Goal: Task Accomplishment & Management: Manage account settings

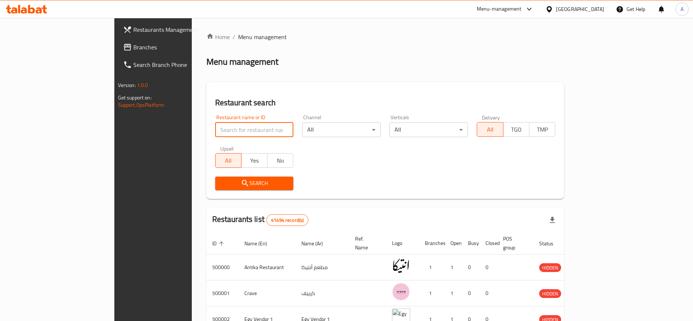
click at [215, 126] on input "search" at bounding box center [254, 129] width 79 height 15
click button "Search" at bounding box center [254, 183] width 79 height 14
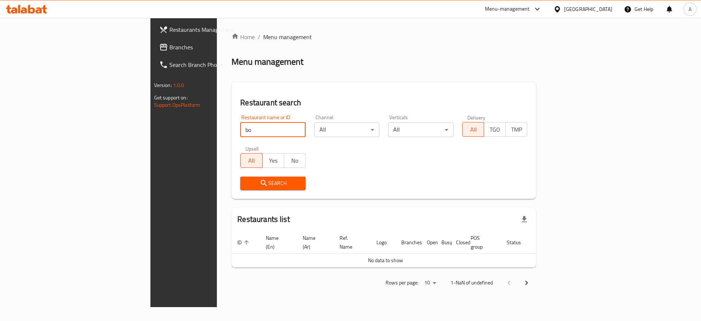
type input "b"
paste input "774952"
type input "774952"
click button "Search" at bounding box center [272, 183] width 65 height 14
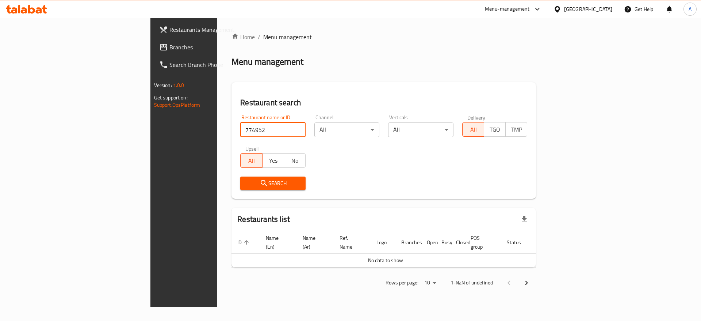
click at [240, 126] on input "774952" at bounding box center [272, 129] width 65 height 15
click button "Search" at bounding box center [272, 183] width 65 height 14
click at [240, 128] on input "774952" at bounding box center [272, 129] width 65 height 15
click button "Search" at bounding box center [272, 183] width 65 height 14
click at [240, 130] on input "774952" at bounding box center [272, 129] width 65 height 15
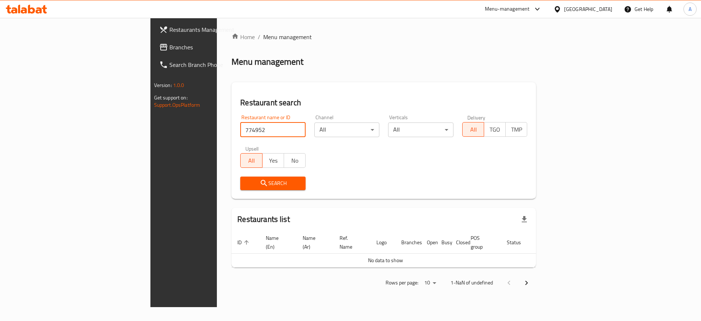
click button "Search" at bounding box center [272, 183] width 65 height 14
click at [240, 129] on input "774952" at bounding box center [272, 129] width 65 height 15
click button "Search" at bounding box center [272, 183] width 65 height 14
click at [43, 14] on div at bounding box center [26, 9] width 53 height 15
click at [41, 12] on icon at bounding box center [39, 10] width 6 height 6
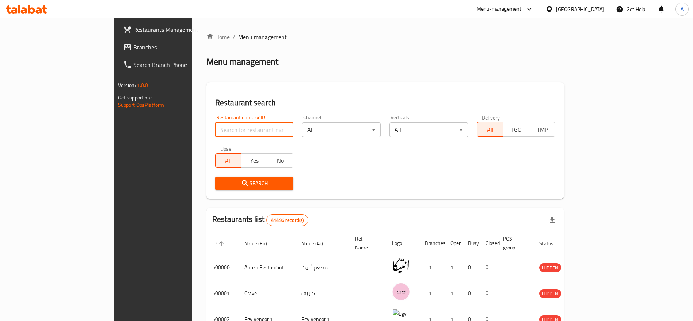
drag, startPoint x: 0, startPoint y: 0, endPoint x: 238, endPoint y: 125, distance: 268.9
click at [238, 125] on input "search" at bounding box center [254, 129] width 79 height 15
paste input "704294"
type input "704294"
click button "Search" at bounding box center [254, 183] width 79 height 14
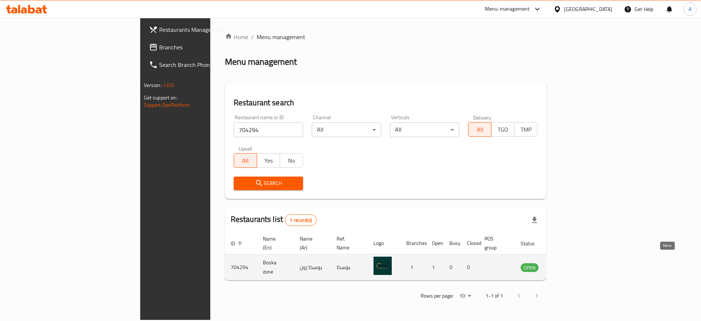
click at [568, 263] on icon "enhanced table" at bounding box center [563, 267] width 9 height 9
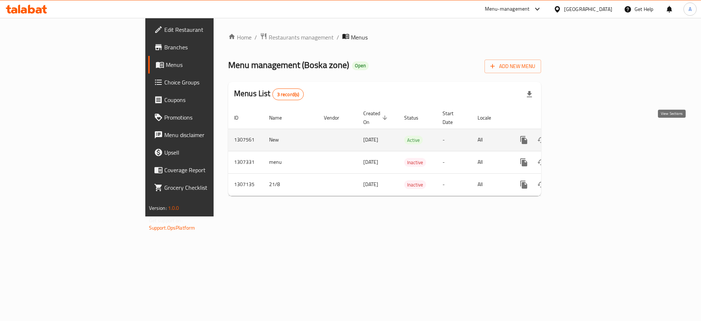
click at [580, 137] on icon "enhanced table" at bounding box center [577, 140] width 7 height 7
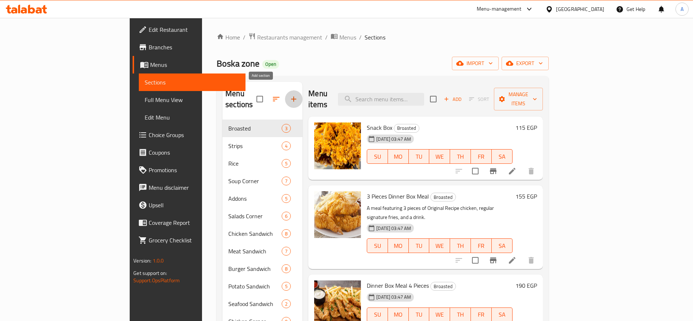
click at [289, 95] on icon "button" at bounding box center [293, 99] width 9 height 9
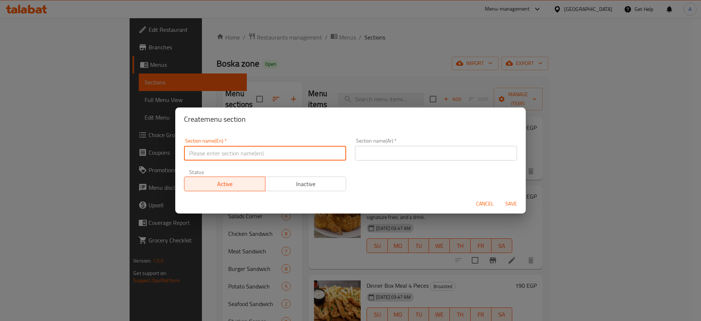
click at [259, 148] on input "text" at bounding box center [265, 153] width 162 height 15
type input "UP TO 40% Off"
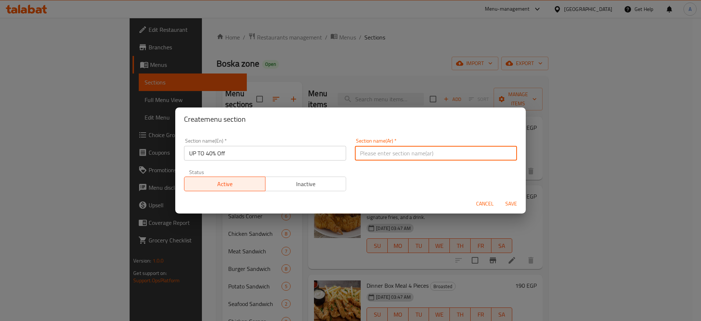
click at [371, 146] on input "text" at bounding box center [436, 153] width 162 height 15
type input "خصومات تصل إلى 40%"
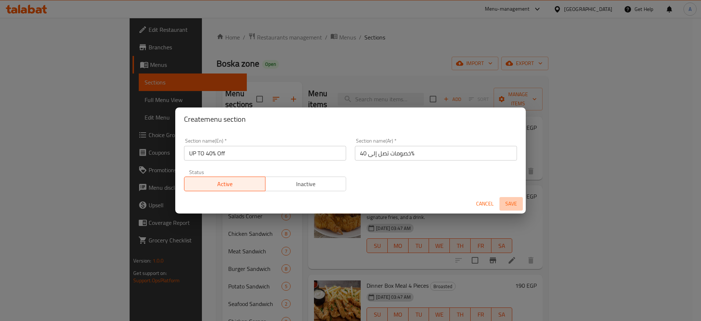
click at [515, 202] on span "Save" at bounding box center [512, 203] width 18 height 9
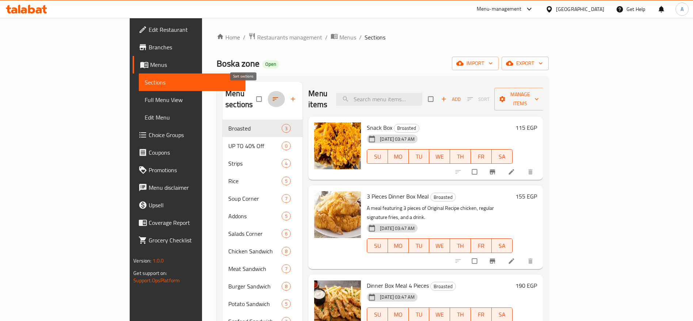
click at [272, 95] on icon "button" at bounding box center [275, 98] width 7 height 7
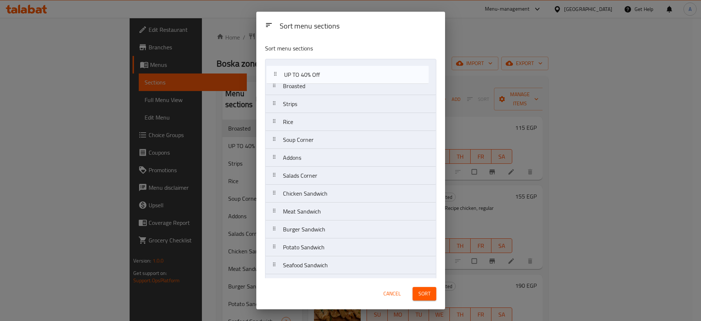
drag, startPoint x: 276, startPoint y: 89, endPoint x: 277, endPoint y: 75, distance: 13.6
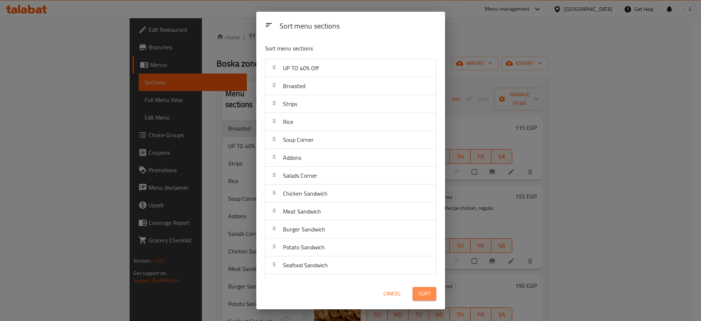
click at [426, 293] on span "Sort" at bounding box center [425, 293] width 12 height 9
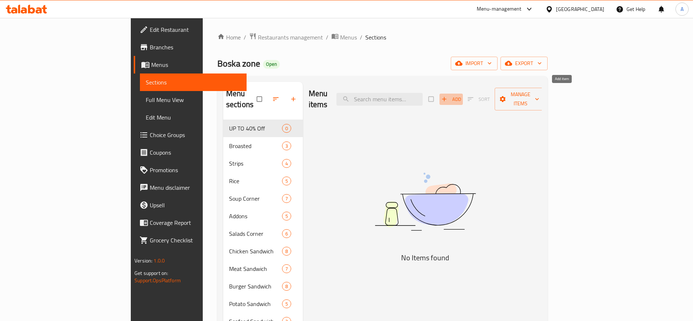
click at [449, 95] on span "button" at bounding box center [445, 98] width 9 height 7
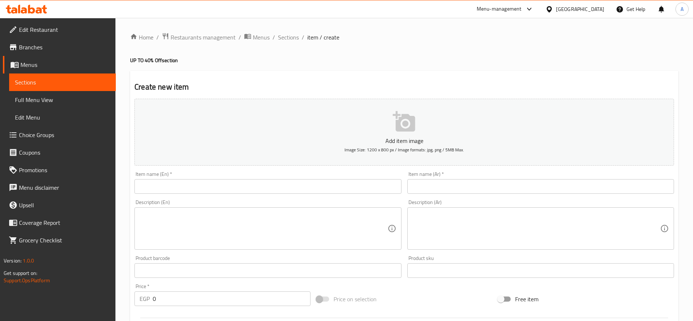
click at [440, 186] on input "text" at bounding box center [540, 186] width 267 height 15
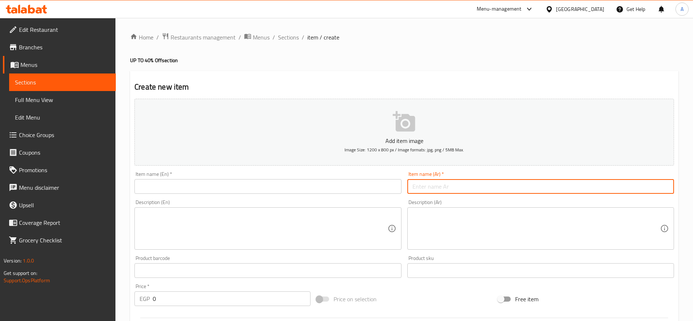
paste input "العتاولة"
type input "العتاولة"
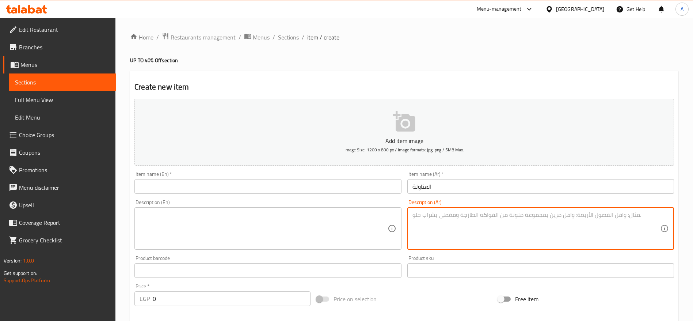
click at [428, 223] on textarea at bounding box center [536, 228] width 248 height 35
paste textarea "وجبة متكاملة من الأرز والكبدة ونصف فرخة مشوية، تُقدَّم مع سلطاتك المفضلة وجميع …"
type textarea "وجبة متكاملة من الأرز والكبدة ونصف فرخة مشوية، تُقدَّم مع سلطاتك المفضلة وجميع …"
click at [322, 188] on input "text" at bounding box center [267, 186] width 267 height 15
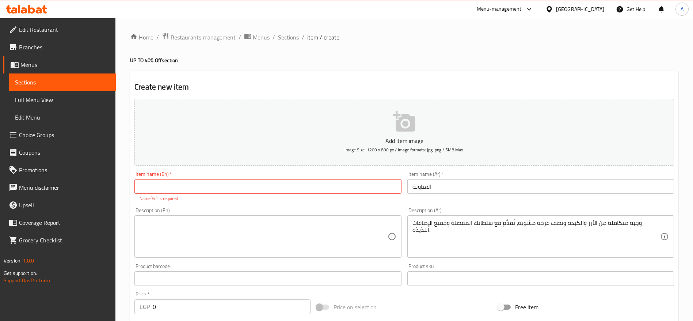
click at [292, 217] on div "Description (En)" at bounding box center [267, 236] width 267 height 42
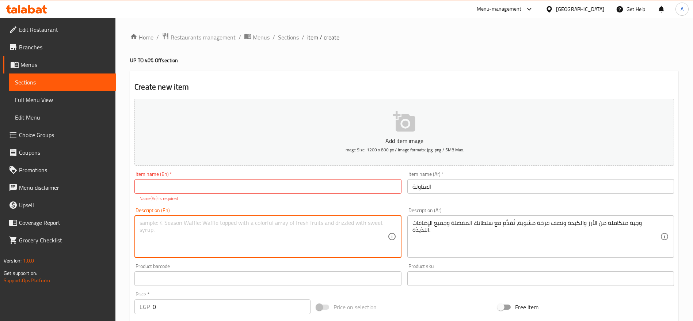
paste textarea "A hearty meal of rice, liver, and half a grilled chicken, served with your favo…"
type textarea "A hearty meal of rice, liver, and half a grilled chicken, served with your favo…"
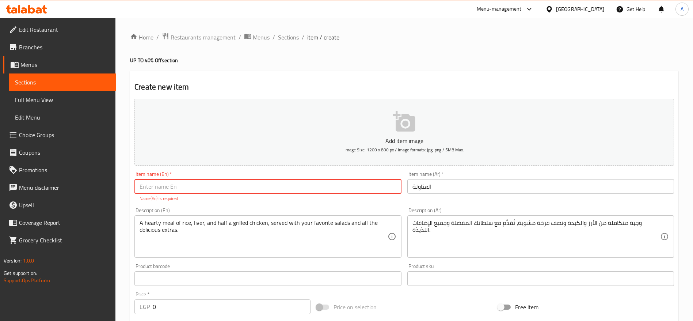
click at [239, 184] on input "text" at bounding box center [267, 186] width 267 height 15
paste input "El Atawela"
type input "El Atawela"
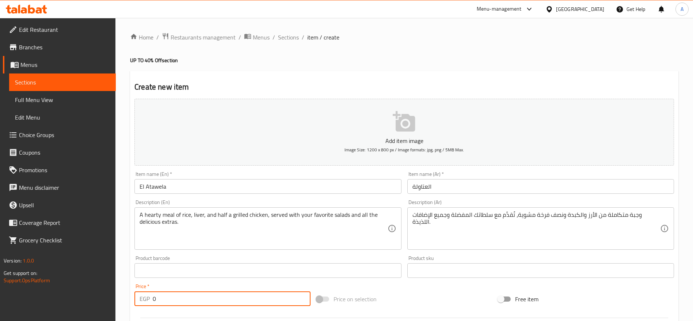
click at [226, 311] on div "Add item image Image Size: 1200 x 800 px / Image formats: jpg, png / 5MB Max. I…" at bounding box center [404, 253] width 545 height 315
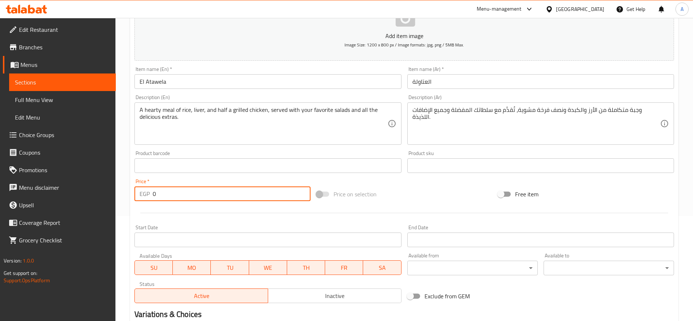
scroll to position [98, 0]
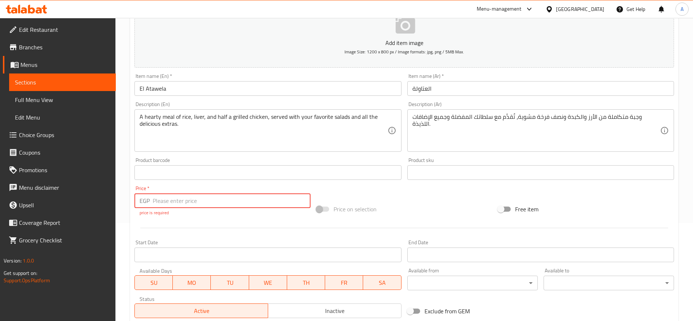
click at [228, 201] on input "number" at bounding box center [232, 200] width 158 height 15
type input "200"
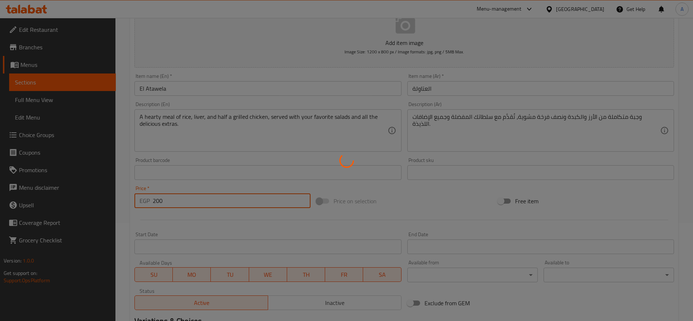
type input "0"
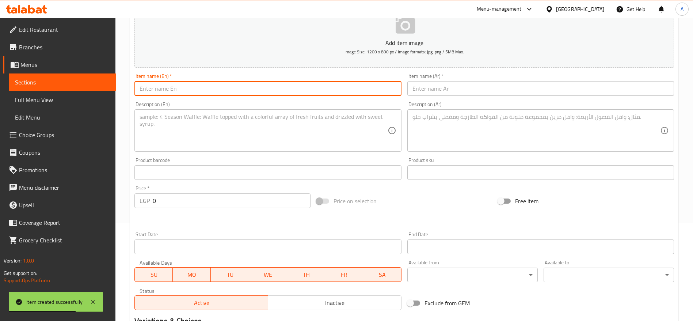
click at [317, 88] on input "text" at bounding box center [267, 88] width 267 height 15
paste input "الأكيلة"
type input "الأكيلة"
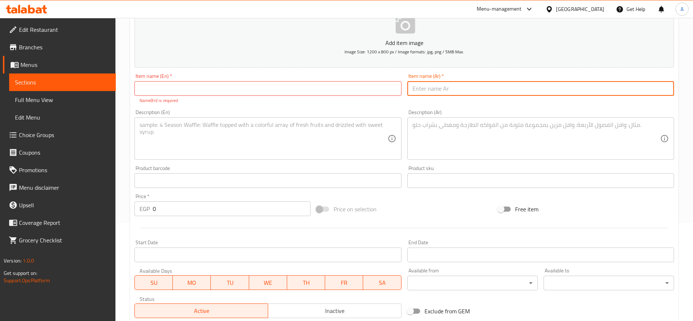
click at [458, 87] on input "text" at bounding box center [540, 88] width 267 height 15
paste input "الأكيلة"
type input "الأكيلة"
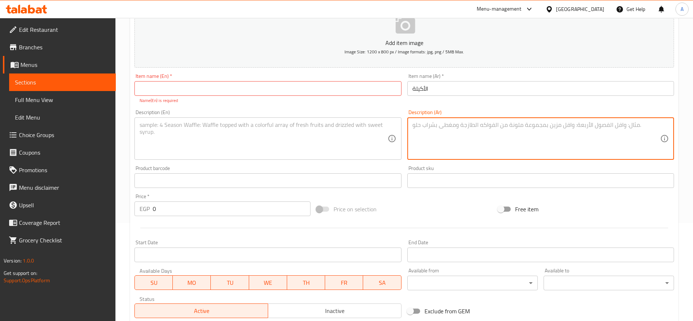
click at [434, 124] on textarea at bounding box center [536, 138] width 248 height 35
paste textarea "El Akela"
type textarea "El Akela"
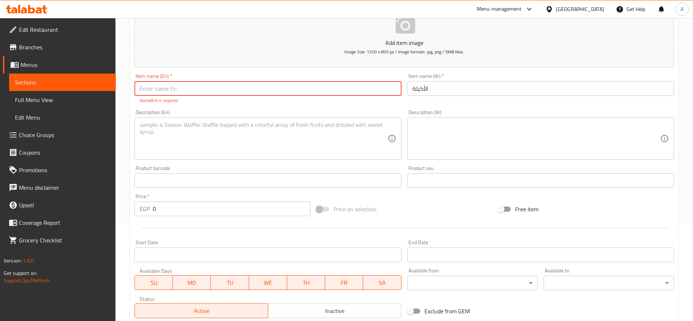
click at [337, 88] on input "text" at bounding box center [267, 88] width 267 height 15
paste input "El Akela"
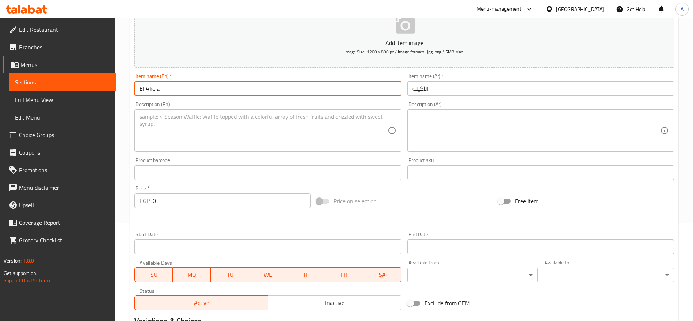
type input "El Akela"
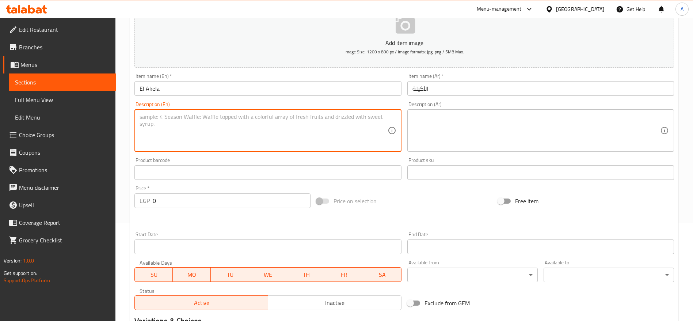
click at [256, 132] on textarea at bounding box center [264, 130] width 248 height 35
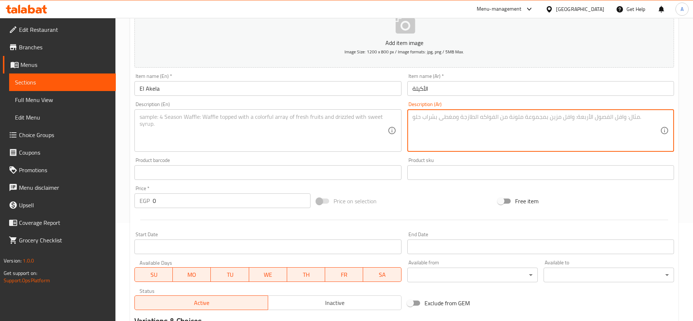
click at [454, 126] on textarea at bounding box center [536, 130] width 248 height 35
paste textarea "جبة غنية تتكوّن من الأرز ونصف فرخة مشوية، تُقدَّم مع سلطاتك المفضلة وكل الكمالي…"
type textarea "جبة غنية تتكوّن من الأرز ونصف فرخة مشوية، تُقدَّم مع سلطاتك المفضلة وكل الكمالي…"
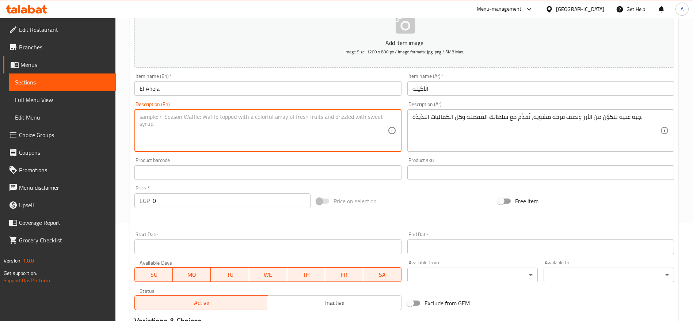
click at [329, 125] on textarea at bounding box center [264, 130] width 248 height 35
paste textarea "A rich meal of rice and half a grilled chicken, served with your favorite salad…"
type textarea "A rich meal of rice and half a grilled chicken, served with your favorite salad…"
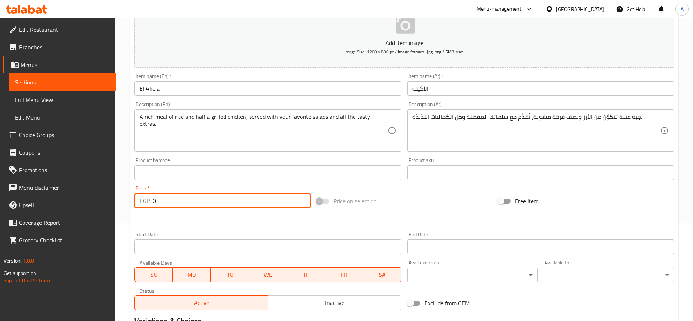
click at [216, 206] on input "0" at bounding box center [232, 200] width 158 height 15
click at [232, 198] on input "0" at bounding box center [232, 200] width 158 height 15
paste input "176.4705882352941"
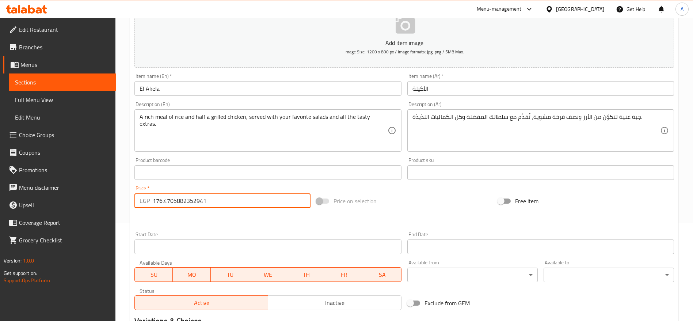
type input "176.4705882352941"
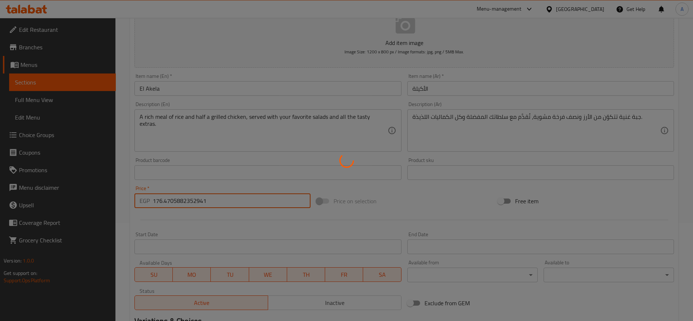
type input "0"
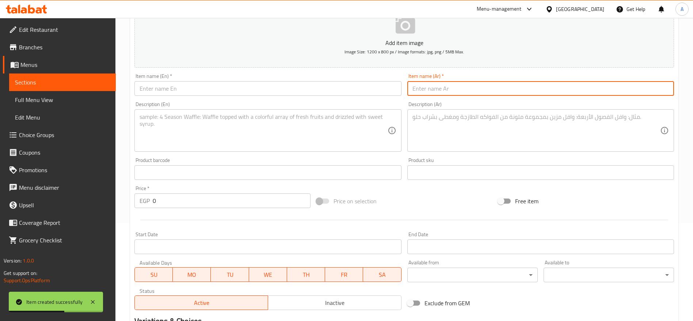
click at [434, 88] on input "text" at bounding box center [540, 88] width 267 height 15
paste input "البلدوزر"
type input "البلدوزر"
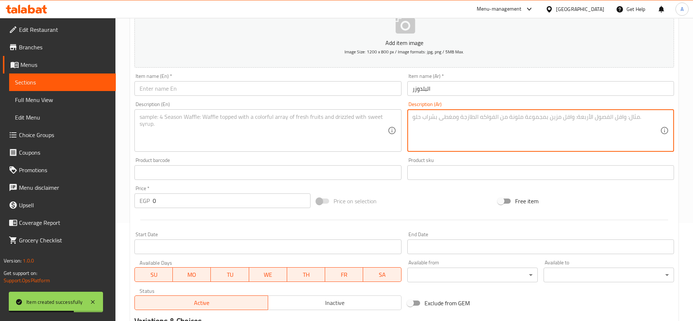
click at [434, 127] on textarea at bounding box center [536, 130] width 248 height 35
paste textarea "جبة جبارة تجمع بين العتاولة والأكيلة — أرز، كبدة، نصف فرخة، سلطاتك، وكل الكمالي…"
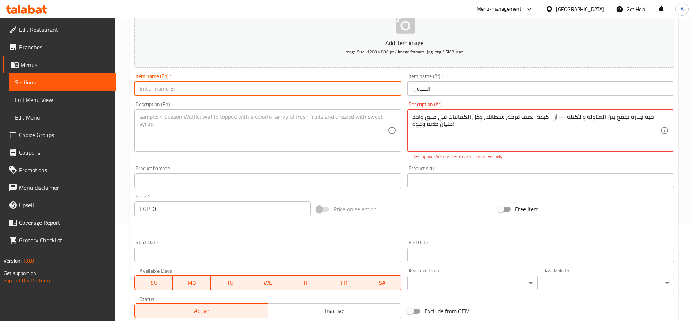
click at [313, 87] on input "text" at bounding box center [267, 88] width 267 height 15
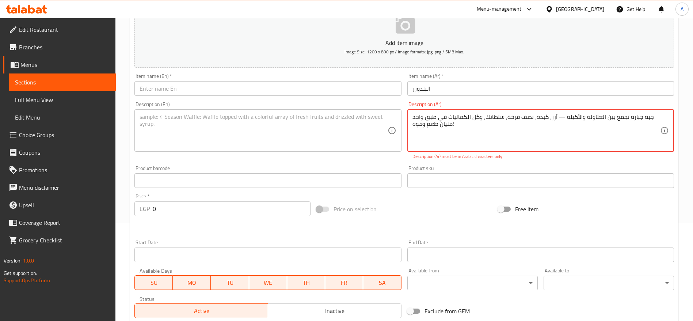
click at [557, 117] on textarea "جبة جبارة تجمع بين العتاولة والأكيلة — أرز، كبدة، نصف فرخة، سلطاتك، وكل الكمالي…" at bounding box center [536, 130] width 248 height 35
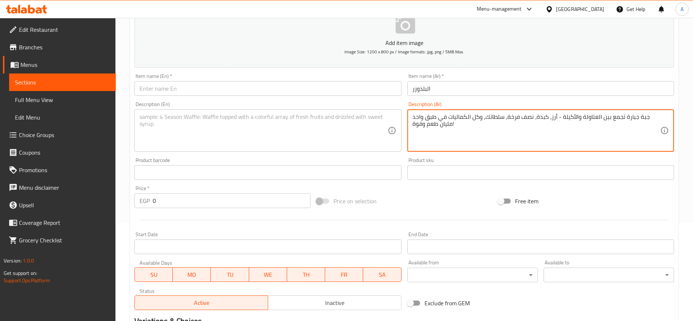
type textarea "جبة جبارة تجمع بين العتاولة والأكيلة - أرز، كبدة، نصف فرخة، سلطاتك، وكل الكمالي…"
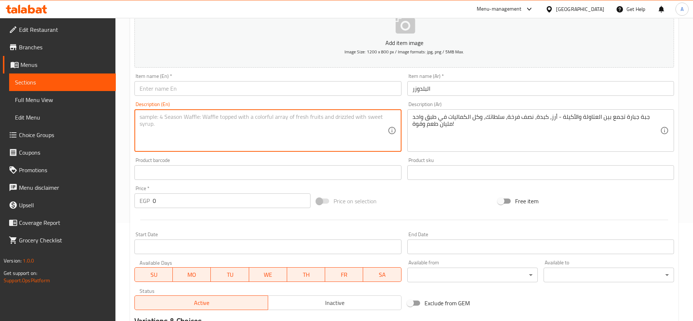
click at [327, 123] on textarea at bounding box center [264, 130] width 248 height 35
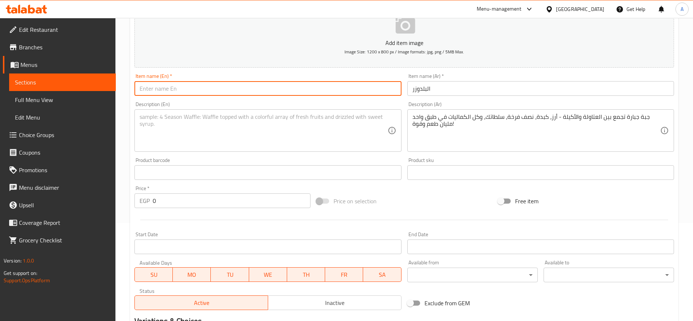
click at [226, 85] on input "text" at bounding box center [267, 88] width 267 height 15
paste input "El Bulldozer"
type input "El Bulldozer"
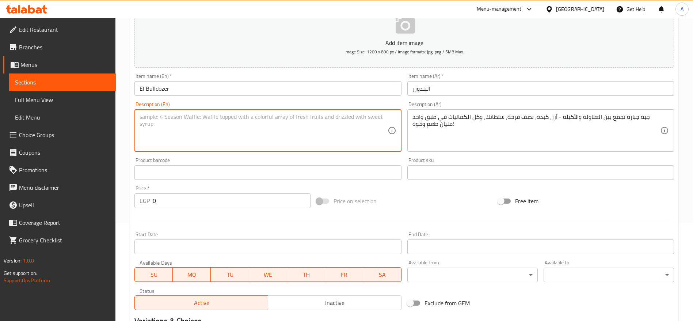
click at [186, 125] on textarea at bounding box center [264, 130] width 248 height 35
paste textarea "A mighty combo of El Atawela and El Akela — rice, liver, half a chicken, salads…"
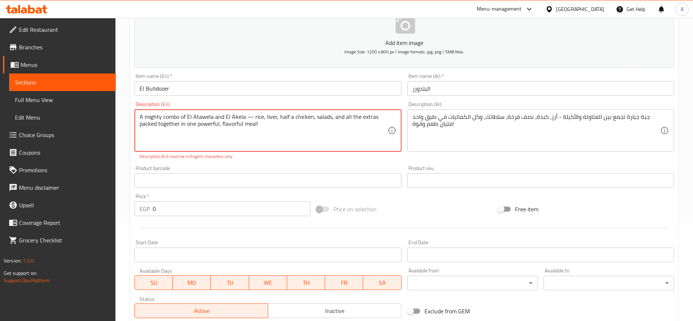
click at [249, 117] on textarea "A mighty combo of El Atawela and El Akela — rice, liver, half a chicken, salads…" at bounding box center [264, 130] width 248 height 35
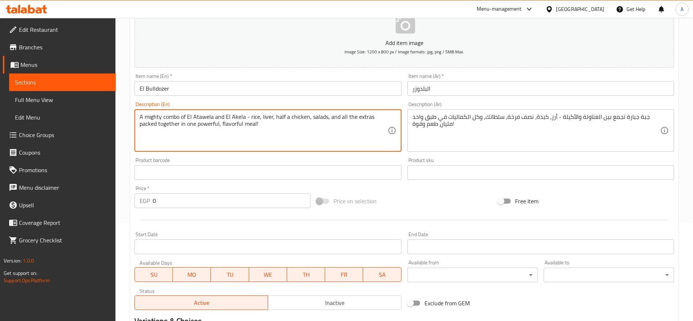
type textarea "A mighty combo of El Atawela and El Akela - rice, liver, half a chicken, salads…"
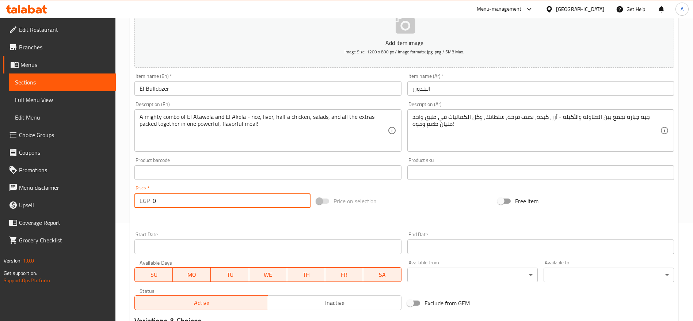
click at [206, 199] on input "0" at bounding box center [232, 200] width 158 height 15
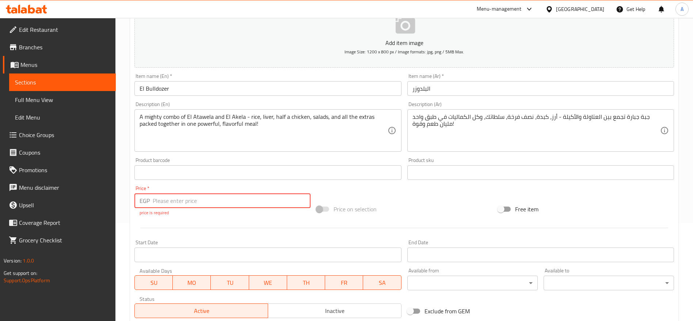
click at [226, 201] on input "number" at bounding box center [232, 200] width 158 height 15
paste input "352.9411764705882"
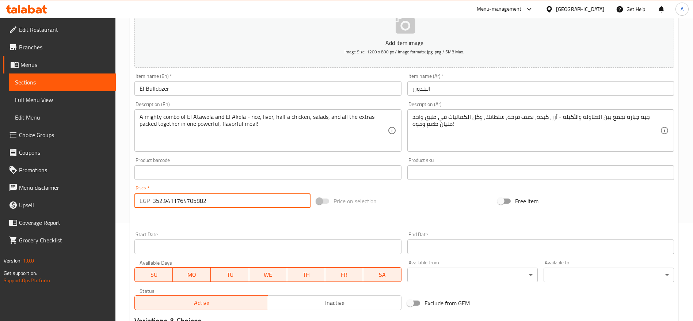
type input "352.9411764705882"
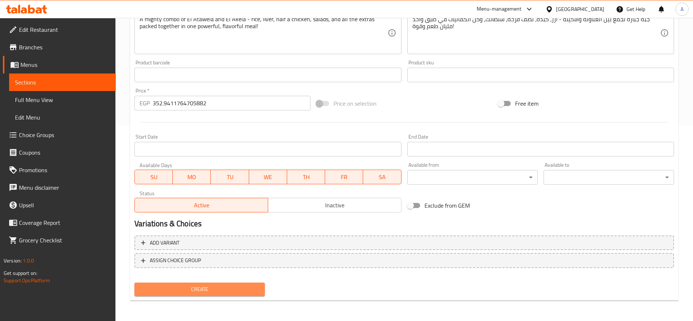
click at [230, 291] on span "Create" at bounding box center [199, 289] width 119 height 9
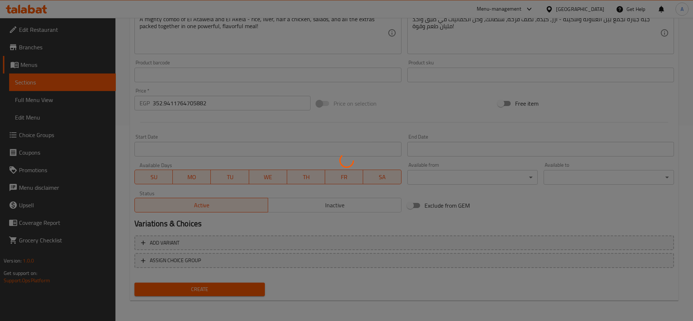
type input "0"
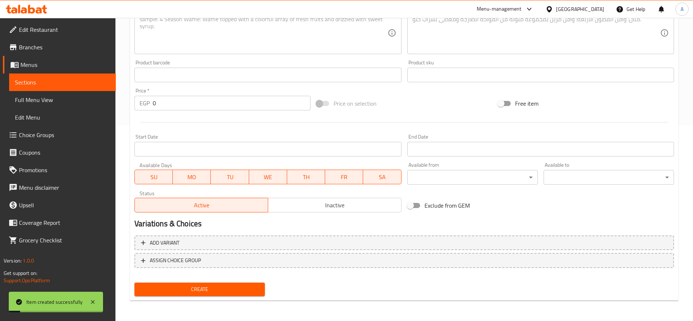
scroll to position [0, 0]
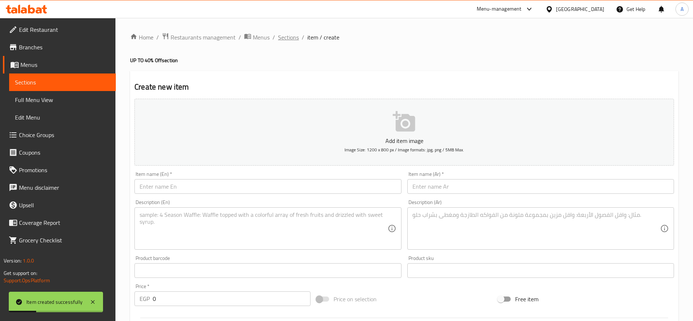
click at [293, 37] on span "Sections" at bounding box center [288, 37] width 21 height 9
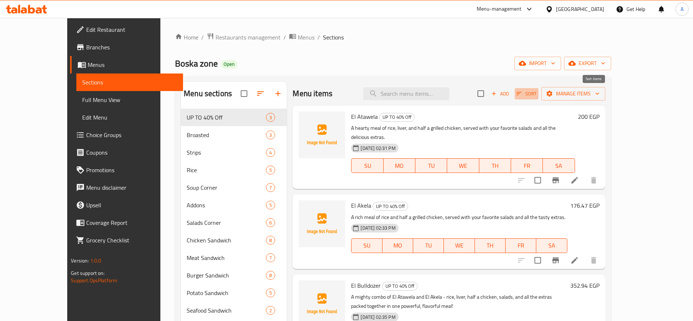
click at [522, 93] on icon "button" at bounding box center [519, 93] width 7 height 7
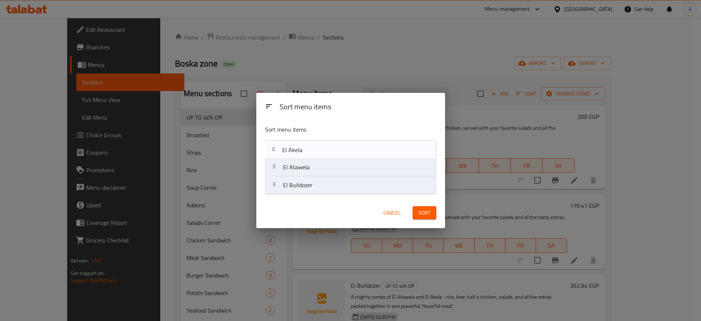
drag, startPoint x: 277, startPoint y: 172, endPoint x: 275, endPoint y: 150, distance: 22.0
click at [275, 150] on nav "El Atawela El Akela El Bulldozer" at bounding box center [350, 167] width 171 height 54
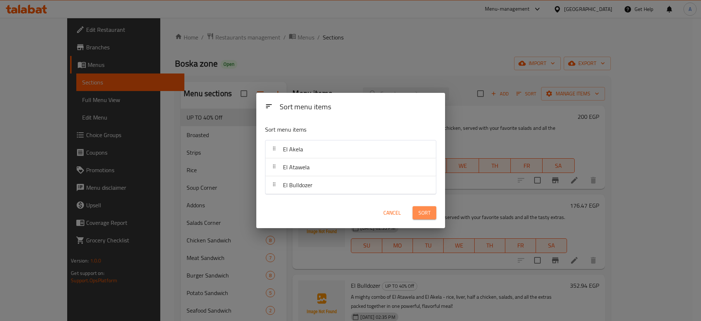
click at [421, 210] on span "Sort" at bounding box center [425, 212] width 12 height 9
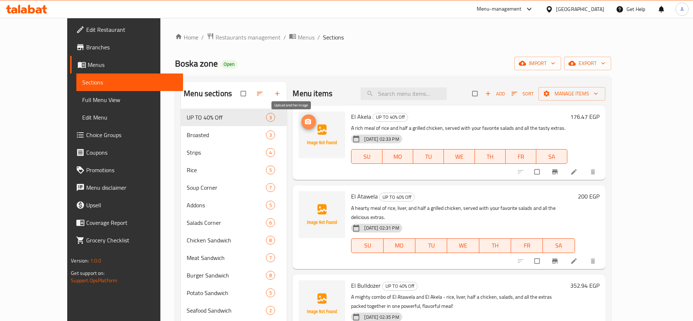
click at [305, 123] on icon "upload picture" at bounding box center [308, 121] width 6 height 5
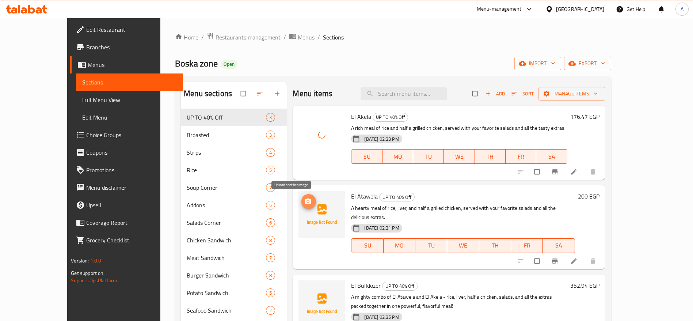
click at [304, 198] on icon "upload picture" at bounding box center [307, 201] width 7 height 7
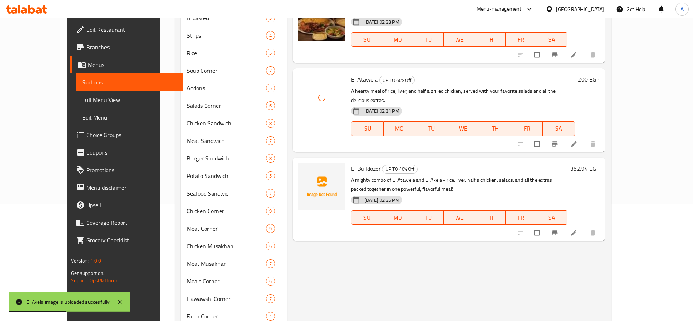
scroll to position [121, 0]
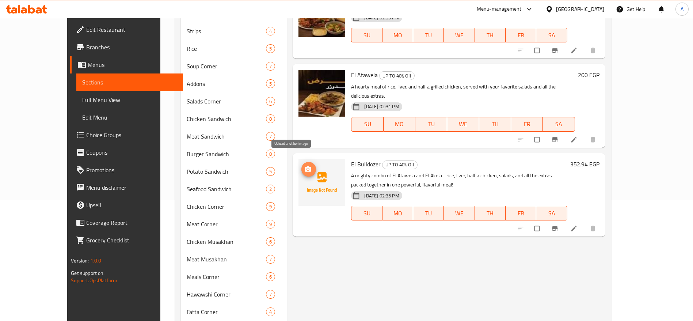
click at [301, 165] on span "upload picture" at bounding box center [308, 168] width 15 height 7
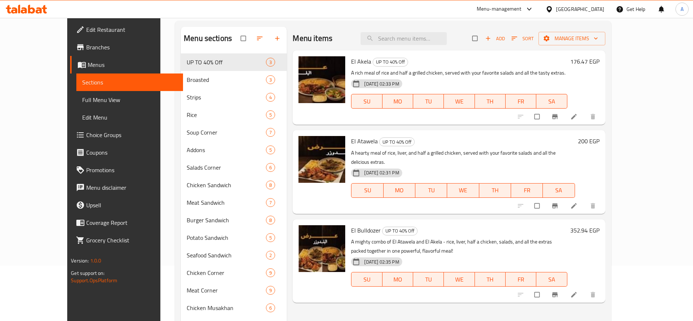
scroll to position [0, 0]
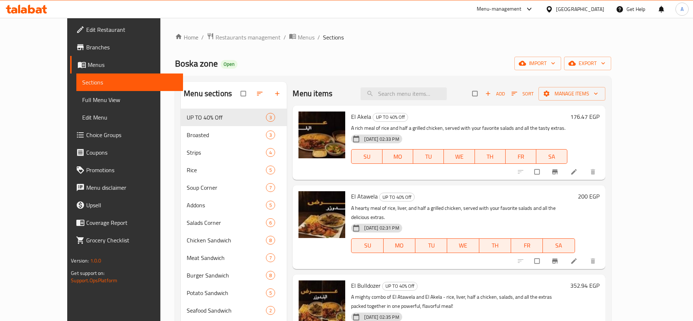
click at [43, 15] on div at bounding box center [26, 9] width 53 height 15
click at [42, 11] on icon at bounding box center [26, 9] width 41 height 9
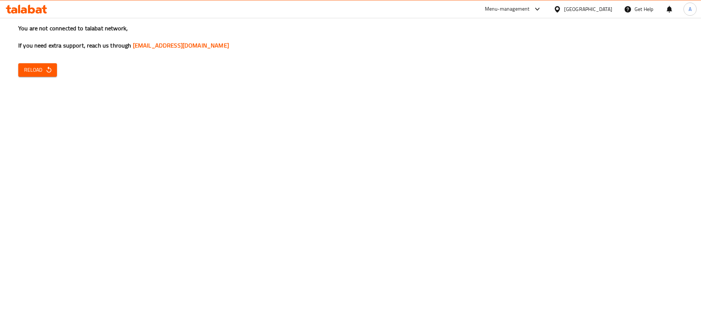
click at [43, 8] on icon at bounding box center [44, 9] width 5 height 8
